Goal: Task Accomplishment & Management: Manage account settings

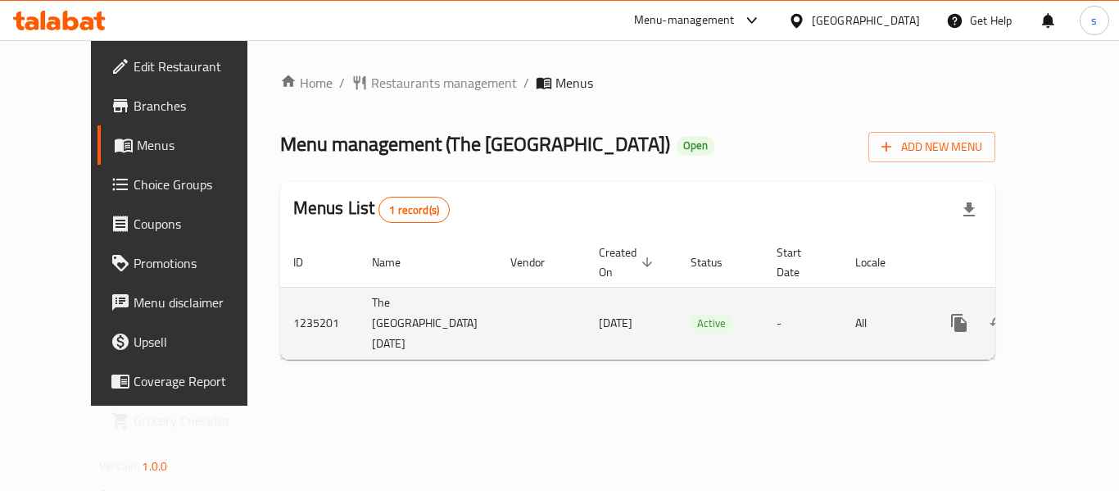
click at [1064, 303] on link "enhanced table" at bounding box center [1077, 322] width 39 height 39
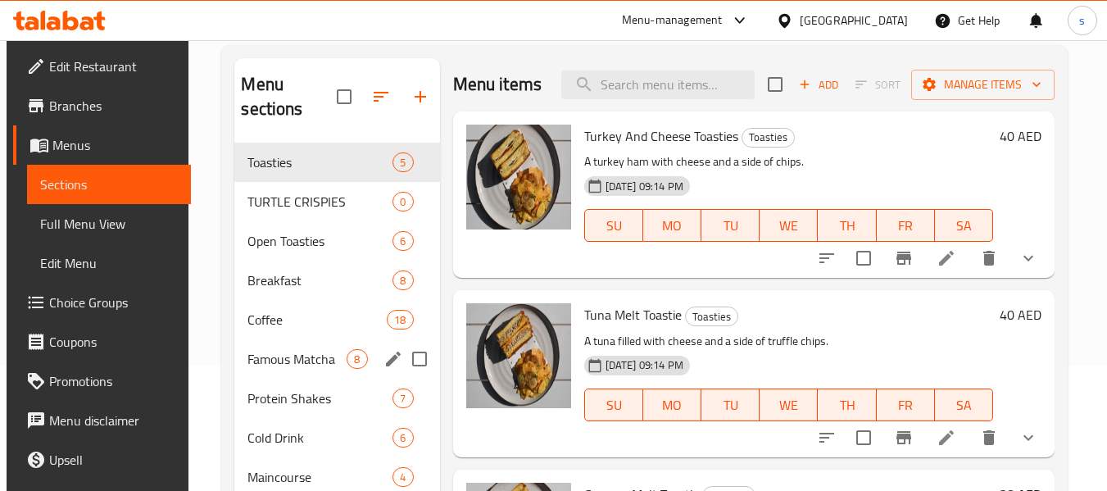
scroll to position [92, 0]
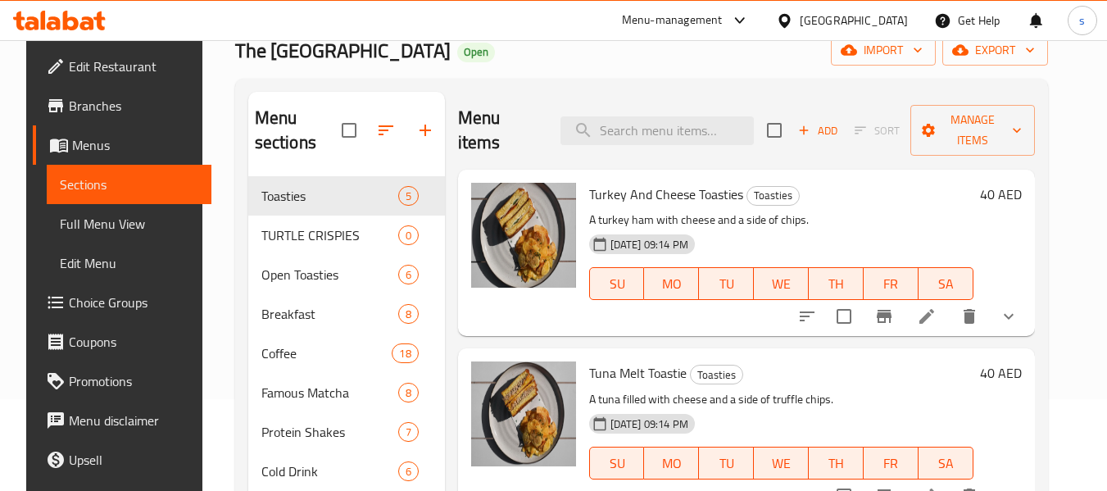
click at [89, 293] on span "Choice Groups" at bounding box center [133, 303] width 129 height 20
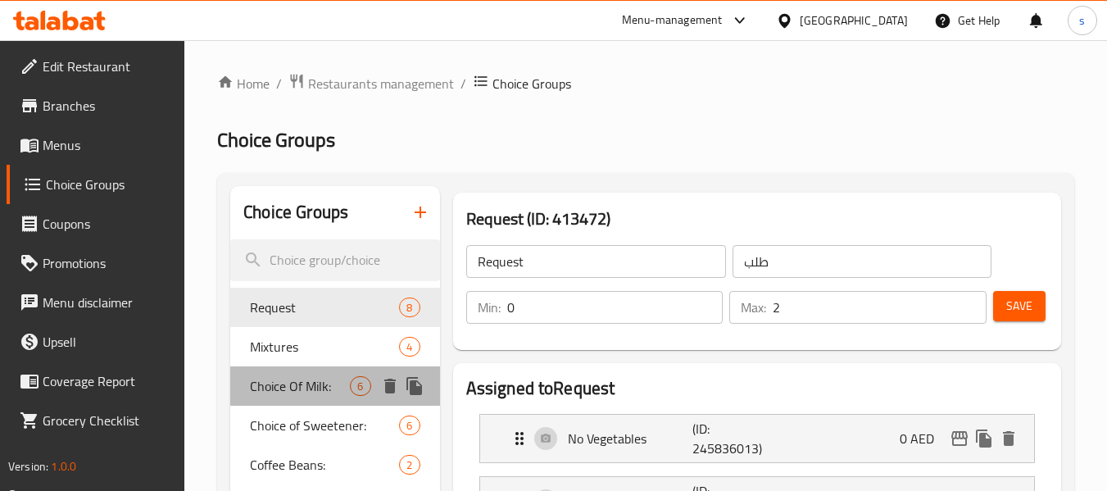
click at [314, 391] on span "Choice Of Milk:" at bounding box center [300, 386] width 100 height 20
type input "Choice Of Milk:"
type input "اختيار الحليب:"
type input "1"
